Goal: Task Accomplishment & Management: Manage account settings

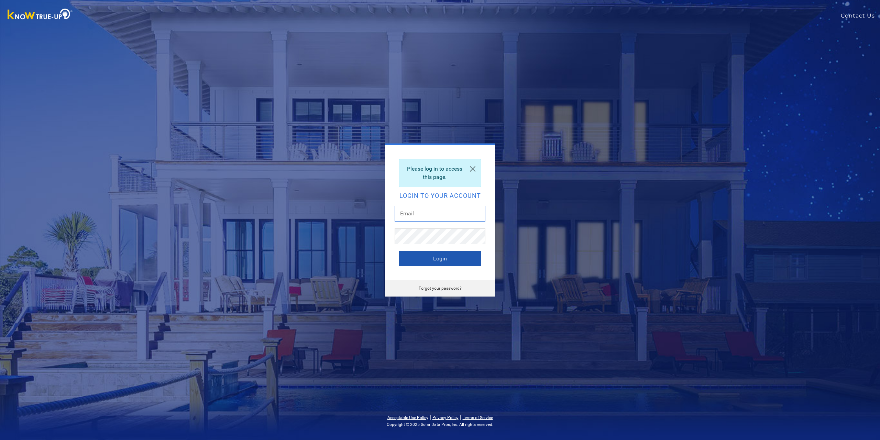
type input "[EMAIL_ADDRESS][DOMAIN_NAME]"
click at [429, 258] on button "Login" at bounding box center [440, 258] width 82 height 15
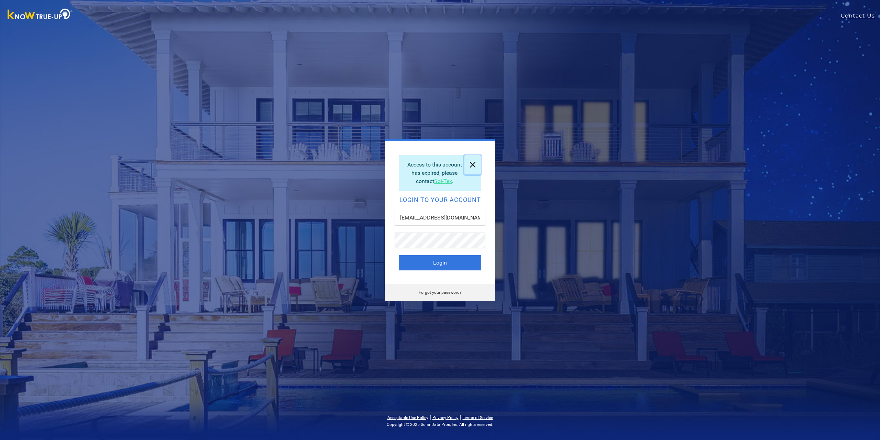
click at [475, 163] on link at bounding box center [472, 164] width 16 height 19
